Goal: Obtain resource: Download file/media

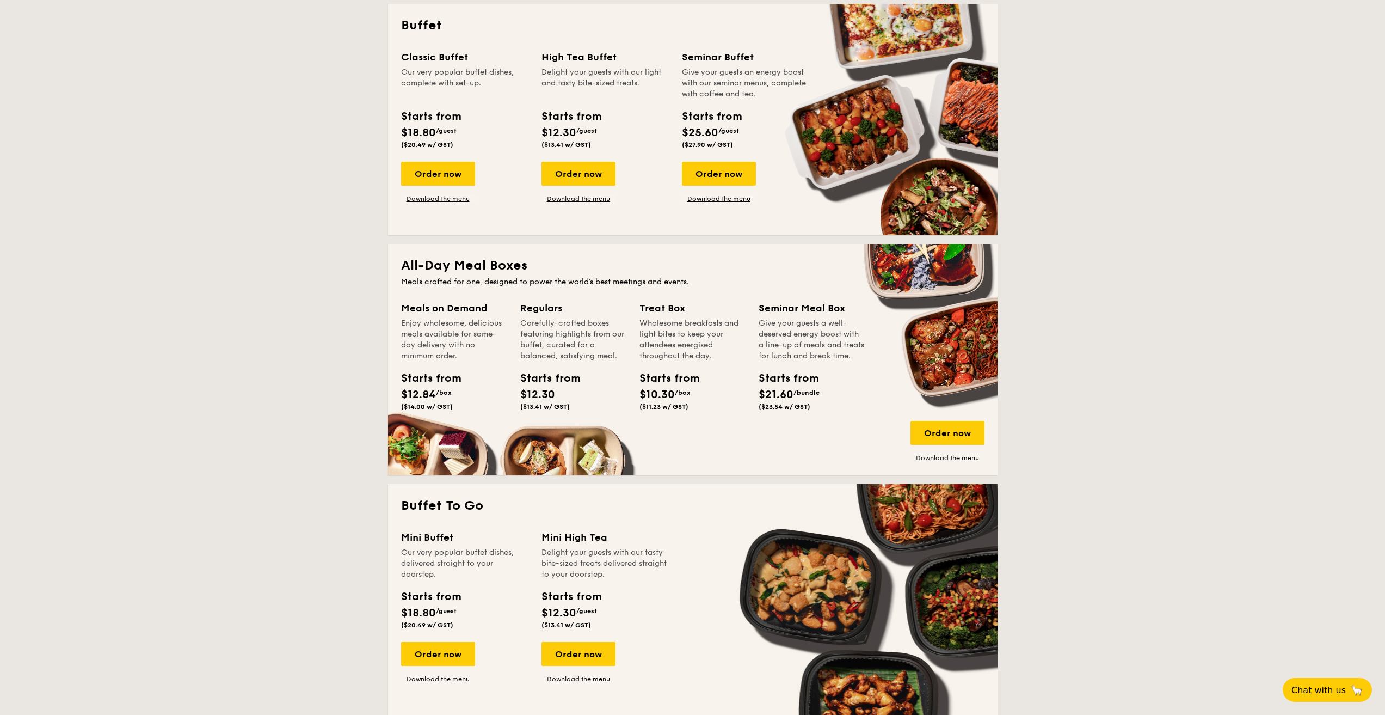
scroll to position [163, 0]
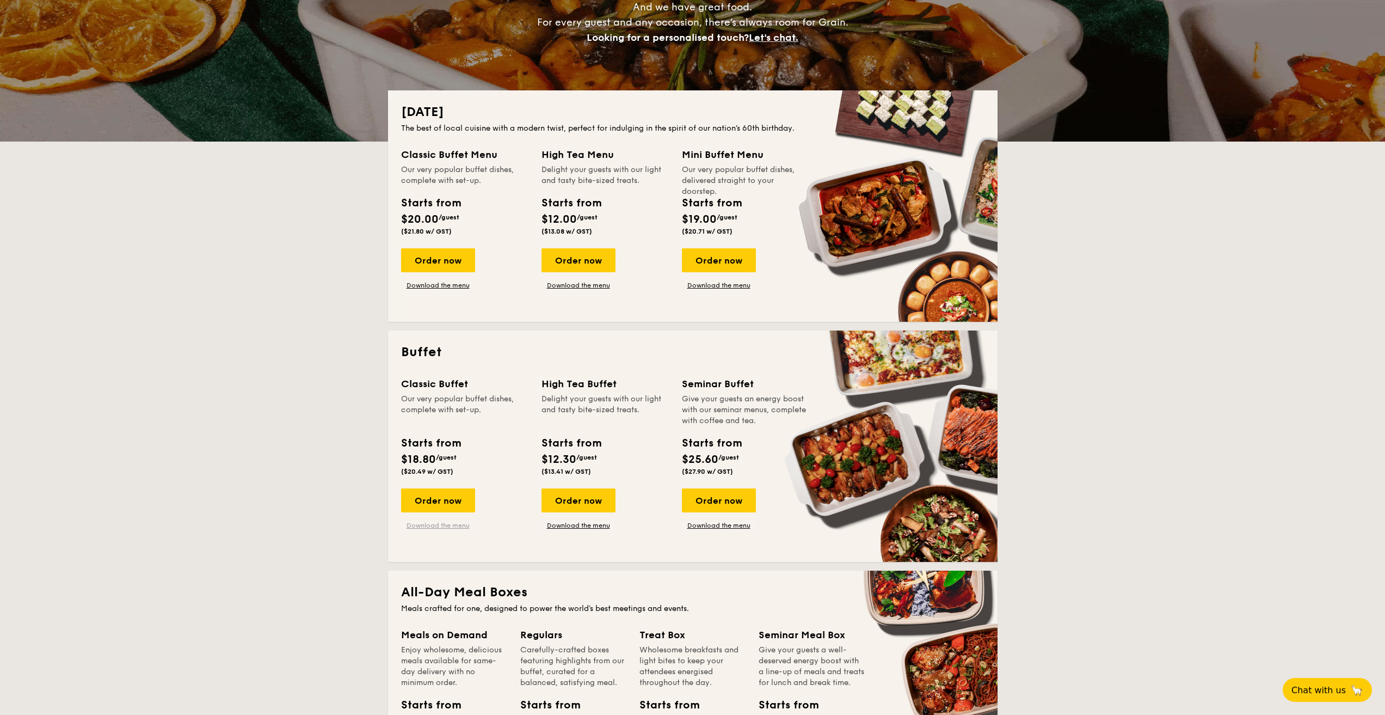
click at [440, 529] on link "Download the menu" at bounding box center [438, 525] width 74 height 9
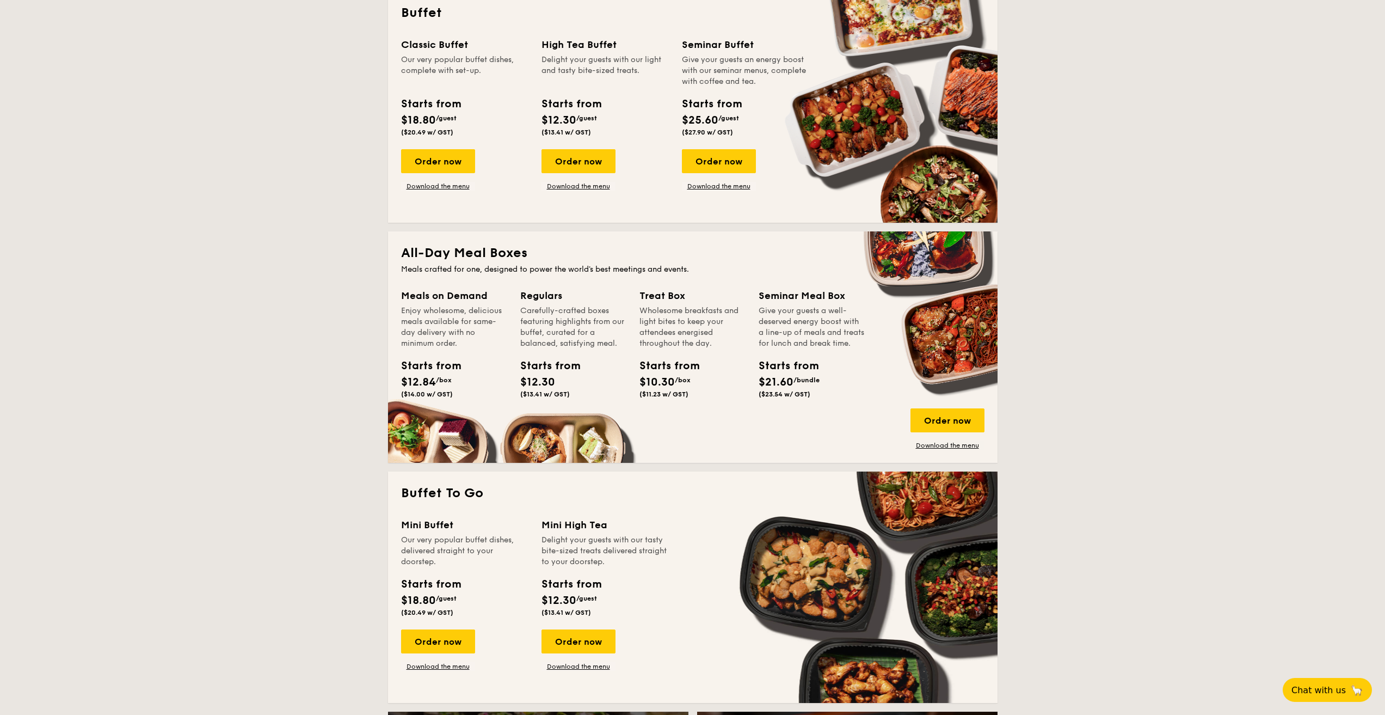
scroll to position [708, 0]
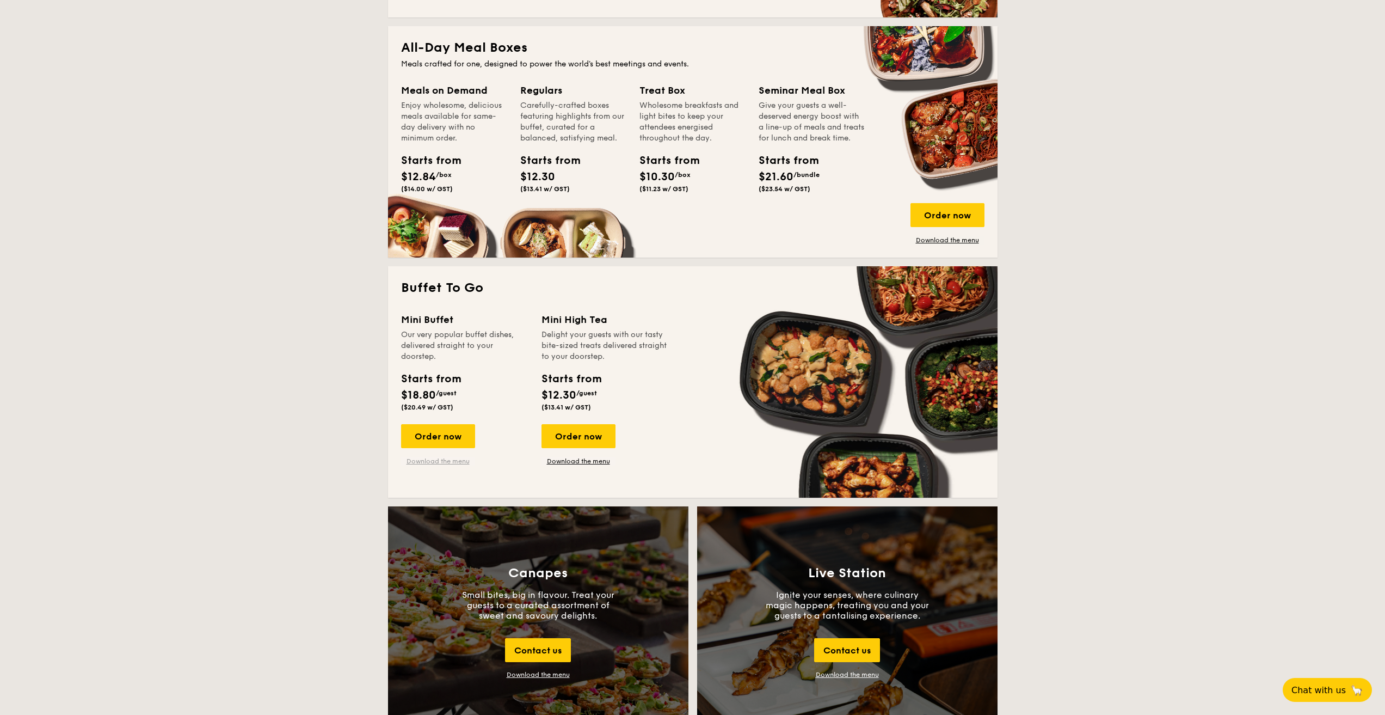
click at [424, 459] on link "Download the menu" at bounding box center [438, 461] width 74 height 9
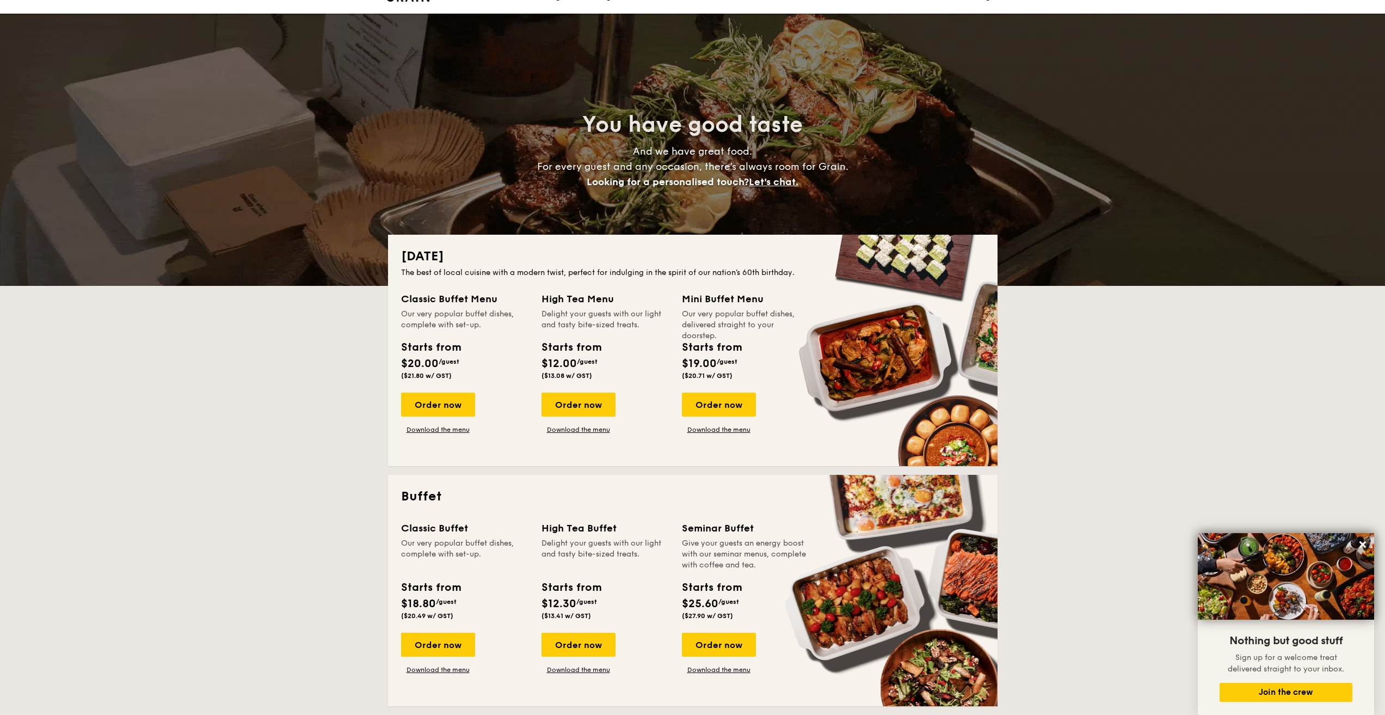
scroll to position [0, 0]
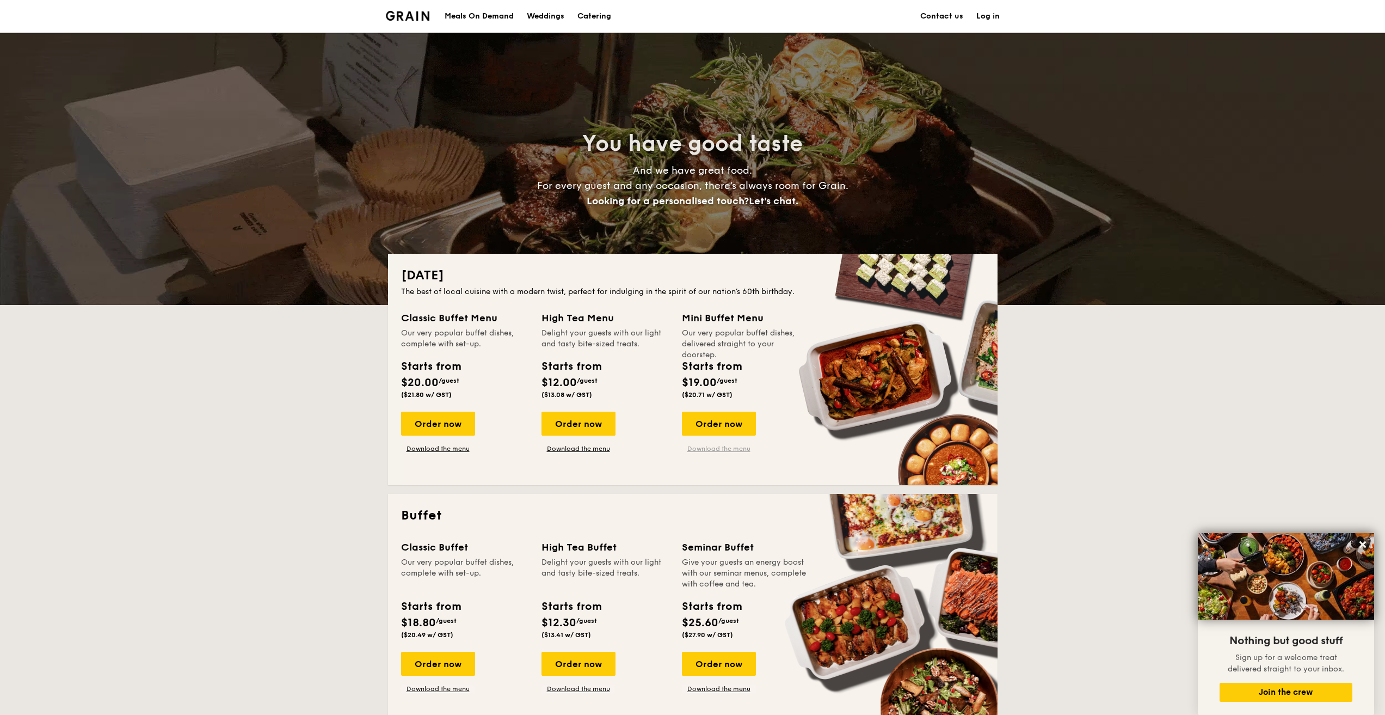
click at [729, 452] on link "Download the menu" at bounding box center [719, 448] width 74 height 9
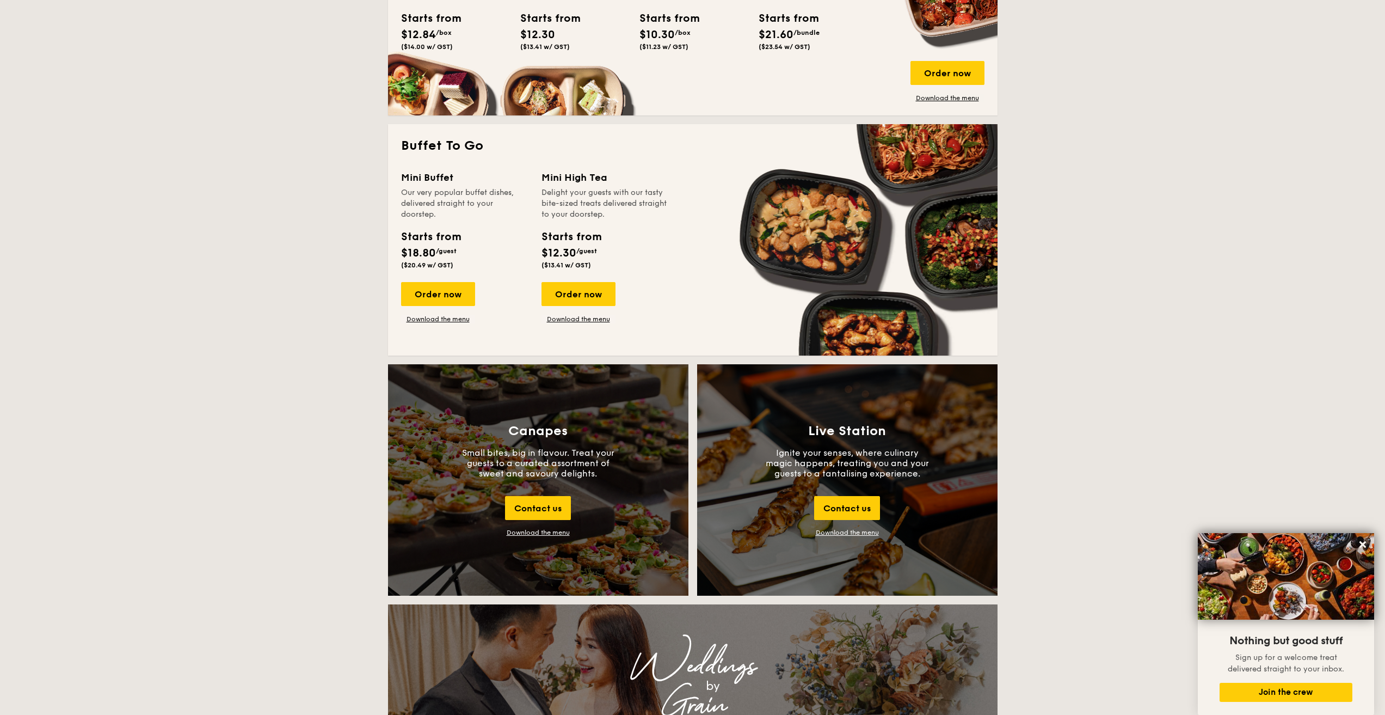
scroll to position [871, 0]
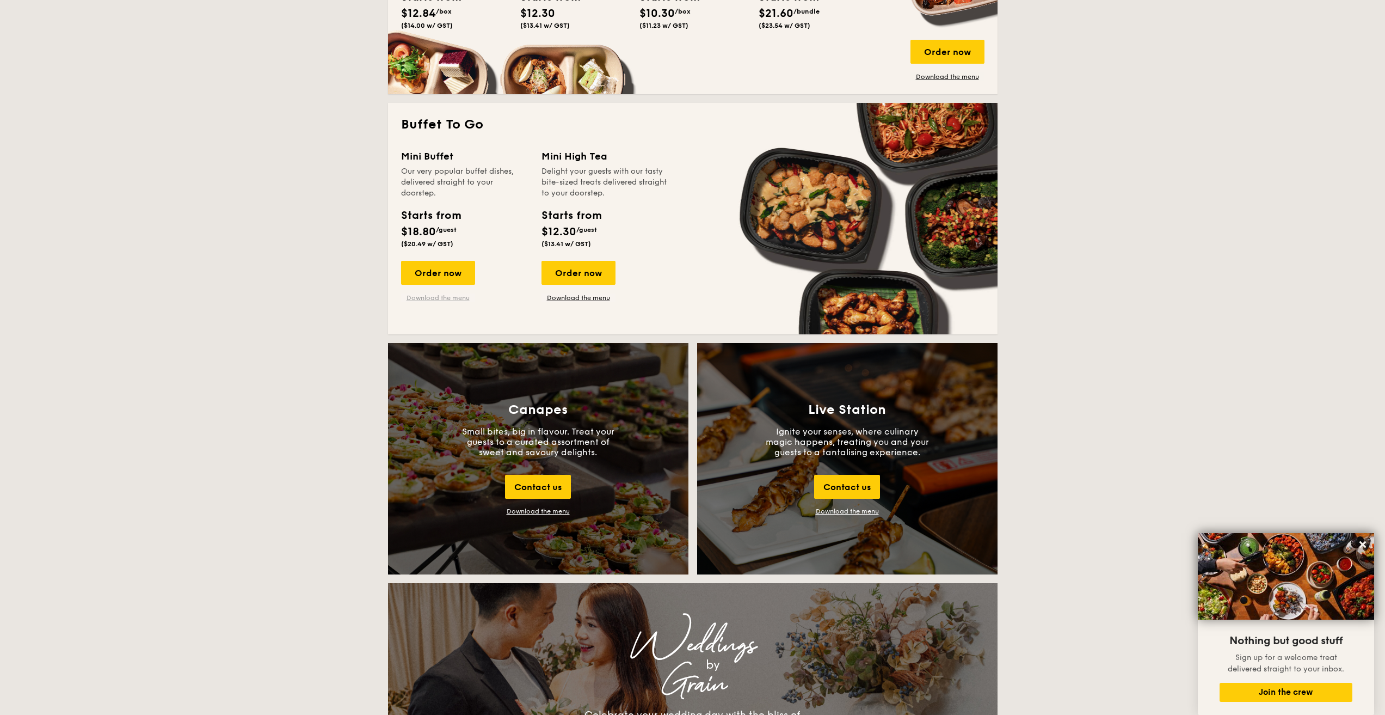
click at [441, 299] on link "Download the menu" at bounding box center [438, 297] width 74 height 9
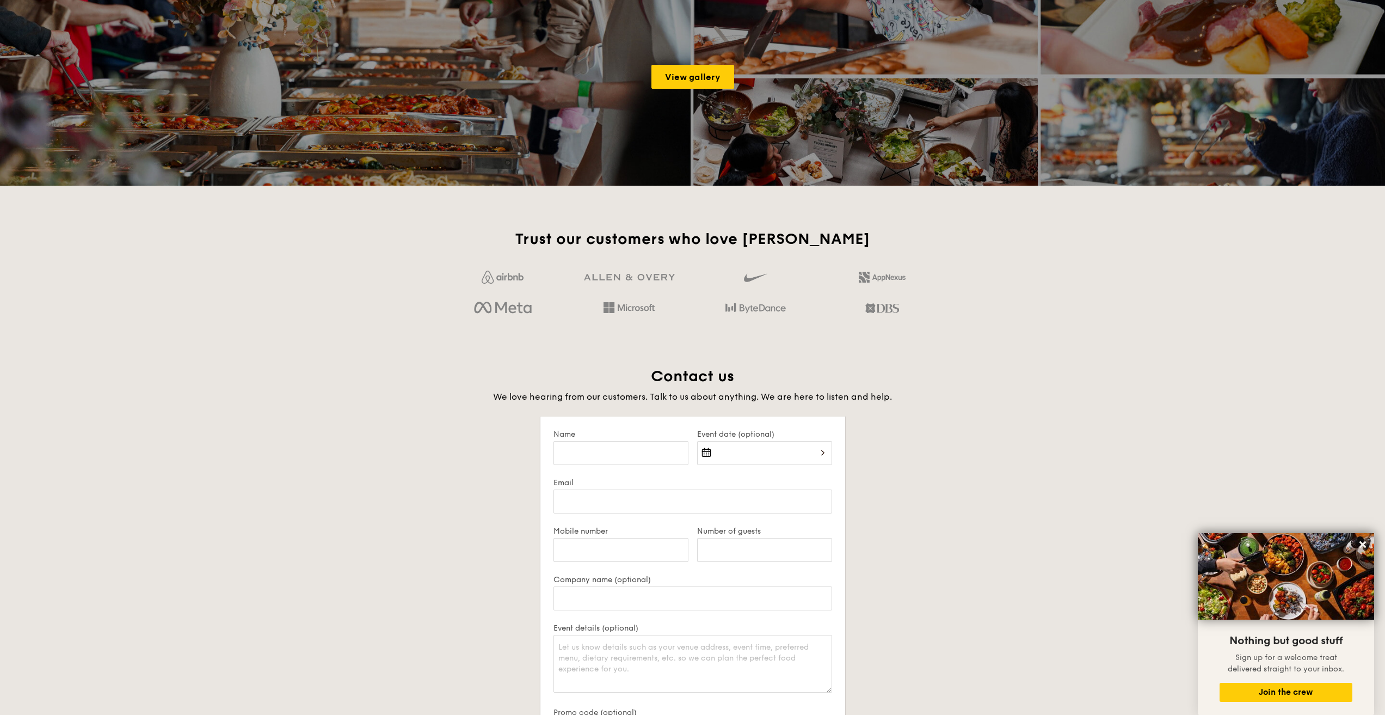
scroll to position [2074, 0]
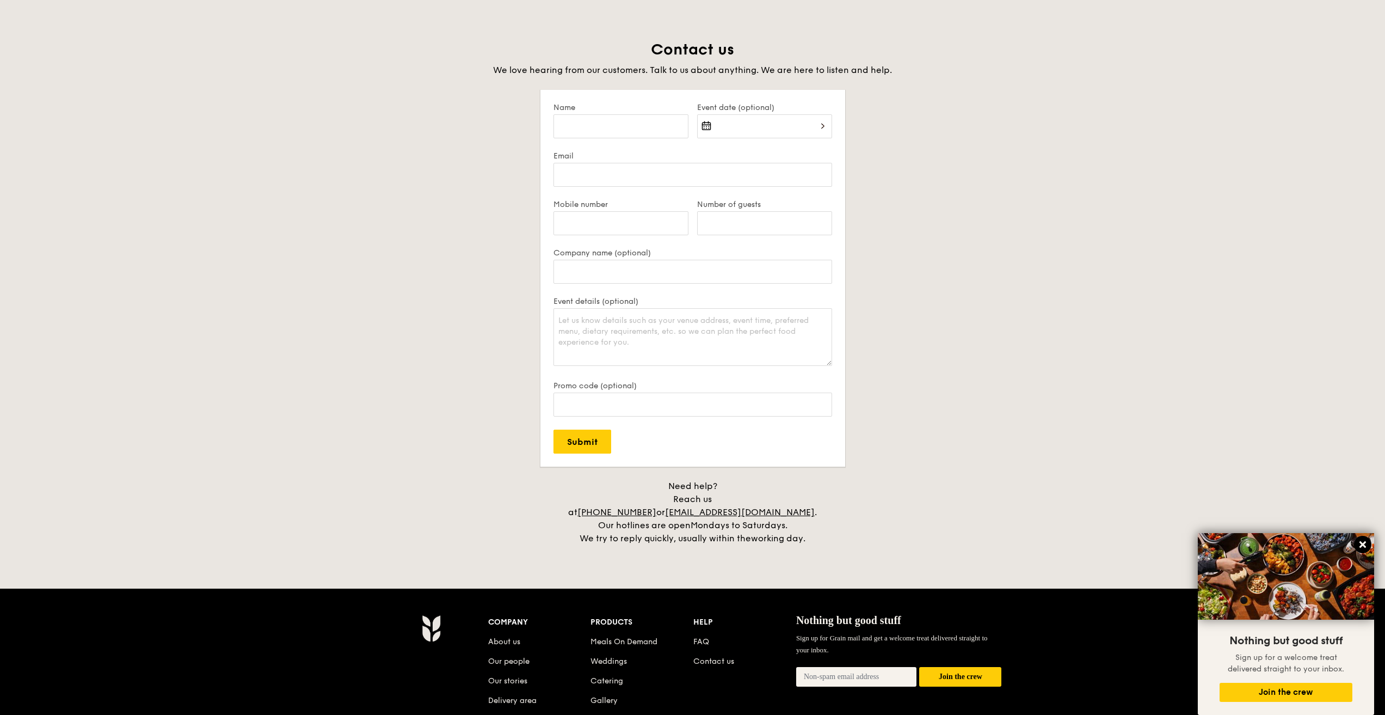
click at [1362, 544] on icon at bounding box center [1363, 544] width 7 height 7
